Goal: Information Seeking & Learning: Learn about a topic

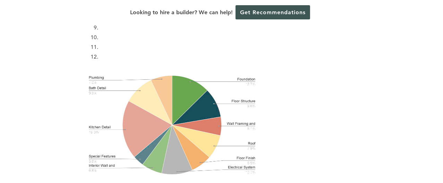
scroll to position [1505, 0]
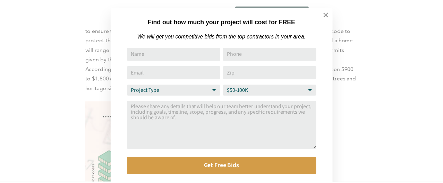
scroll to position [7, 0]
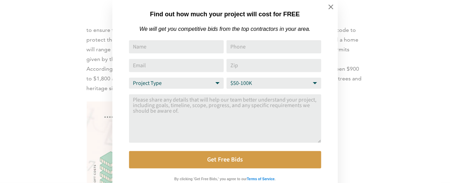
drag, startPoint x: 331, startPoint y: 10, endPoint x: 322, endPoint y: 21, distance: 14.3
click at [331, 10] on icon at bounding box center [331, 7] width 8 height 8
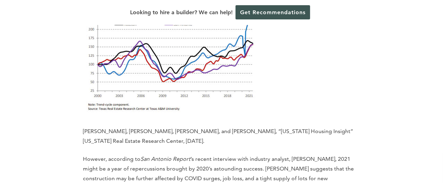
scroll to position [3378, 0]
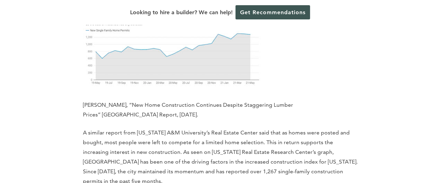
scroll to position [3008, 0]
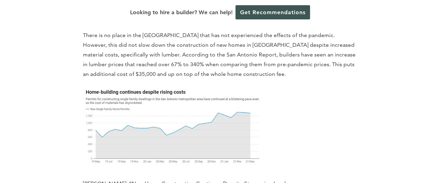
click at [226, 87] on img at bounding box center [172, 127] width 178 height 80
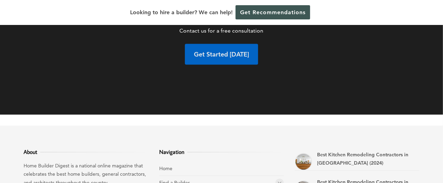
scroll to position [3652, 0]
